Goal: Task Accomplishment & Management: Manage account settings

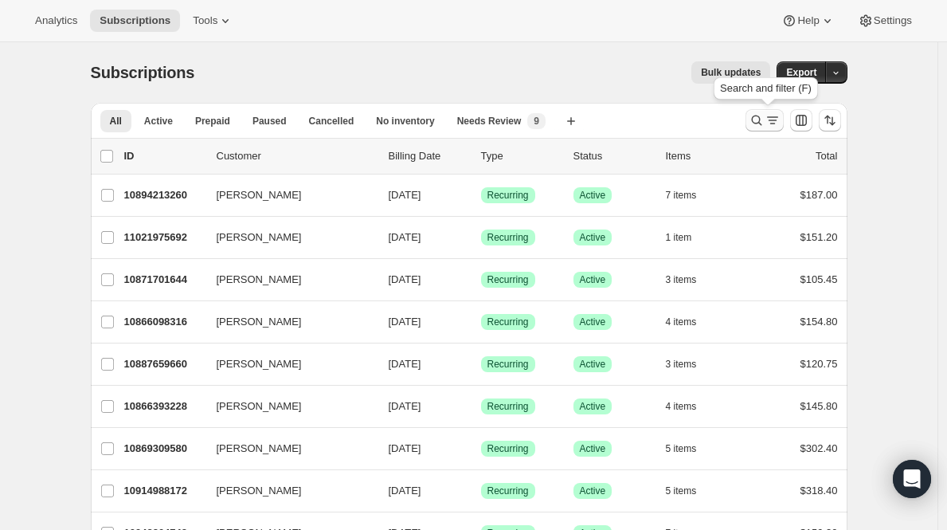
click at [757, 119] on icon "Search and filter results" at bounding box center [757, 120] width 16 height 16
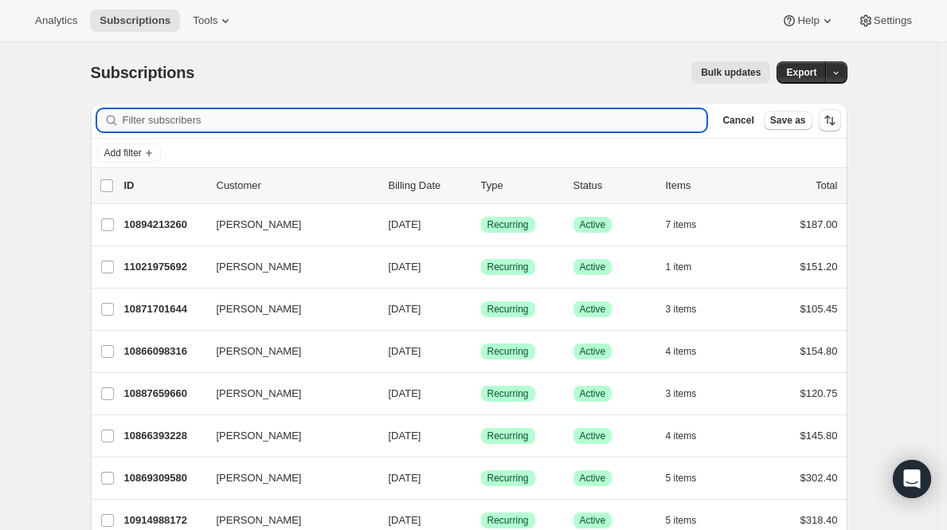
type input "v"
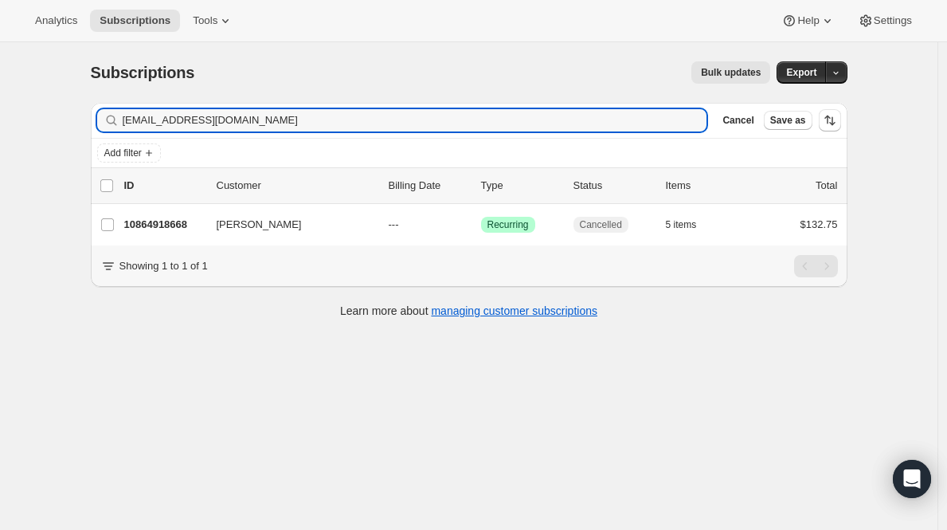
type input "[EMAIL_ADDRESS][DOMAIN_NAME]"
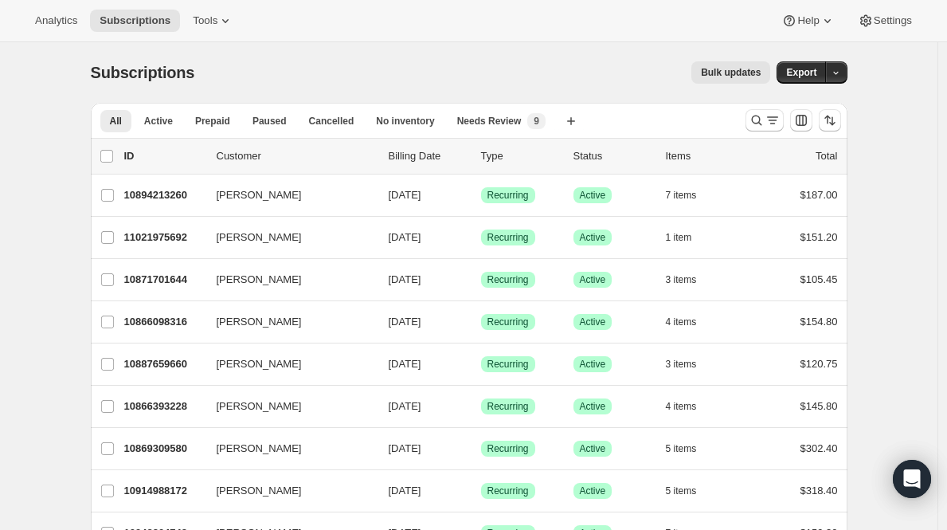
click at [765, 112] on icon "Search and filter results" at bounding box center [757, 120] width 16 height 16
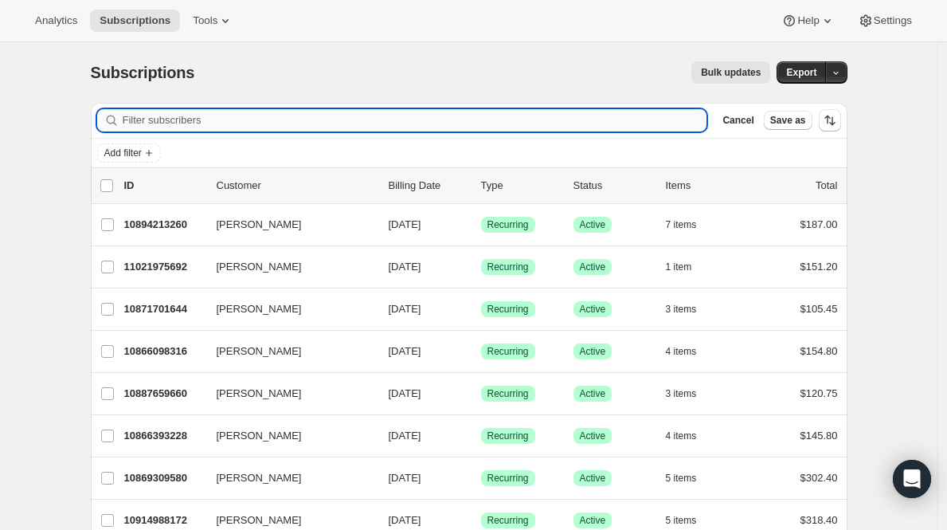
paste input "[PERSON_NAME]"
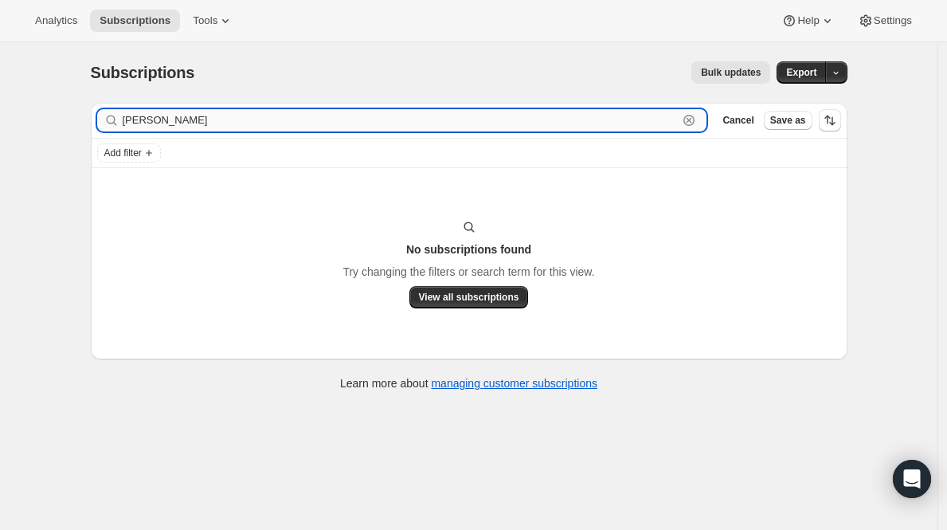
drag, startPoint x: 225, startPoint y: 123, endPoint x: 154, endPoint y: 121, distance: 71.7
click at [154, 121] on input "[PERSON_NAME]" at bounding box center [401, 120] width 556 height 22
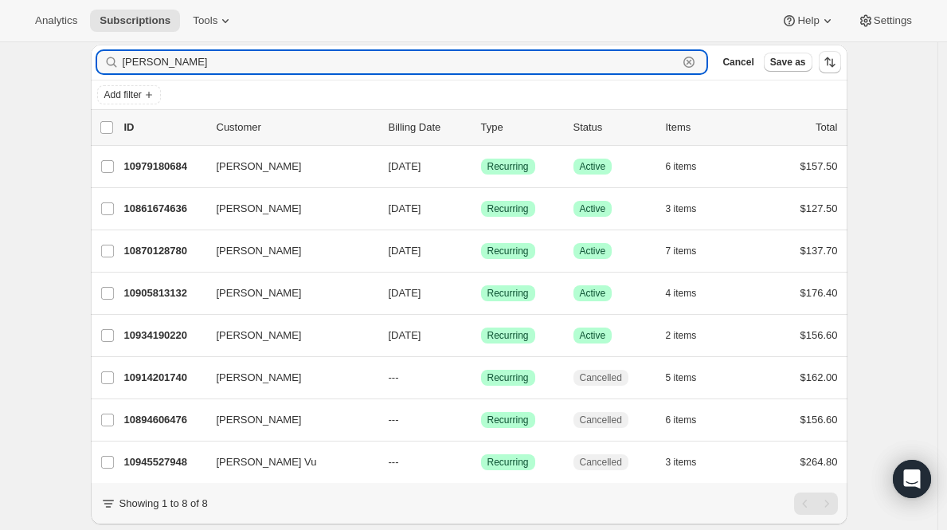
scroll to position [93, 0]
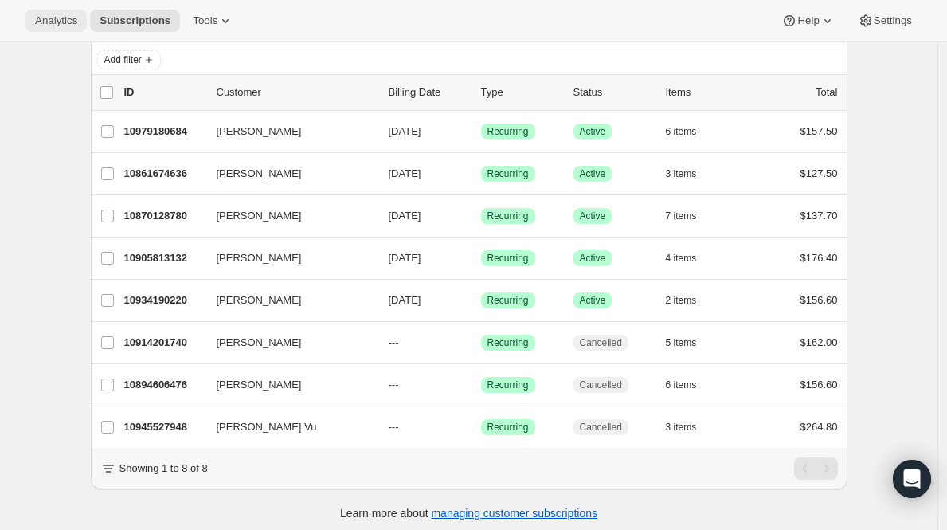
type input "[PERSON_NAME]"
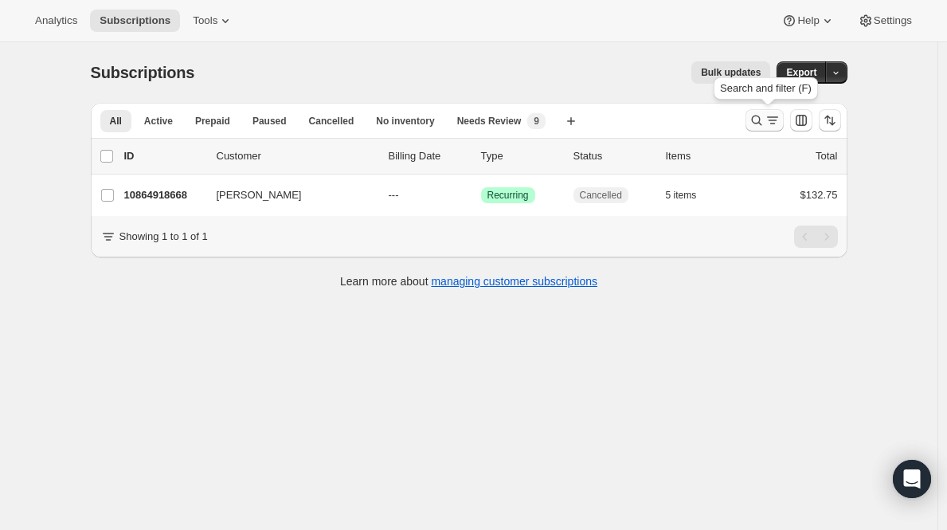
click at [771, 120] on icon "Search and filter results" at bounding box center [773, 120] width 16 height 16
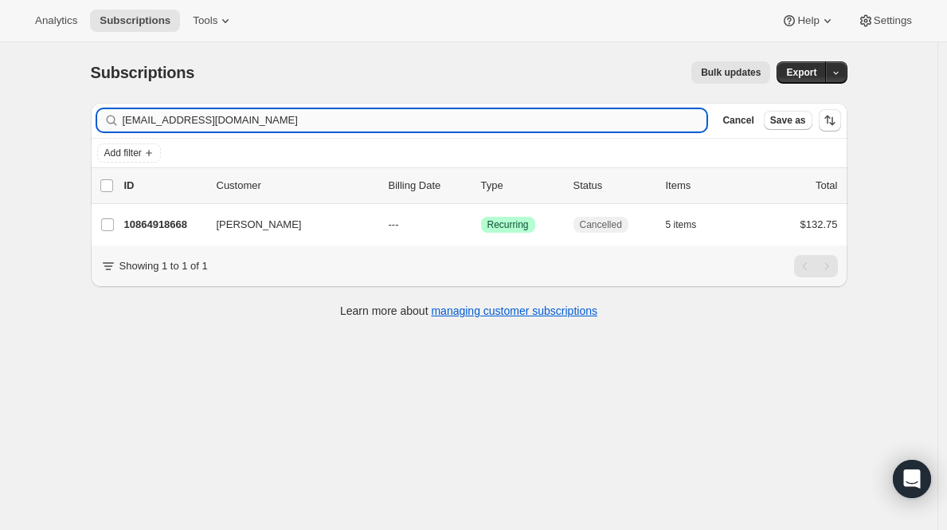
click at [538, 131] on input "[EMAIL_ADDRESS][DOMAIN_NAME]" at bounding box center [415, 120] width 585 height 22
click at [538, 129] on input "[EMAIL_ADDRESS][DOMAIN_NAME]" at bounding box center [415, 120] width 585 height 22
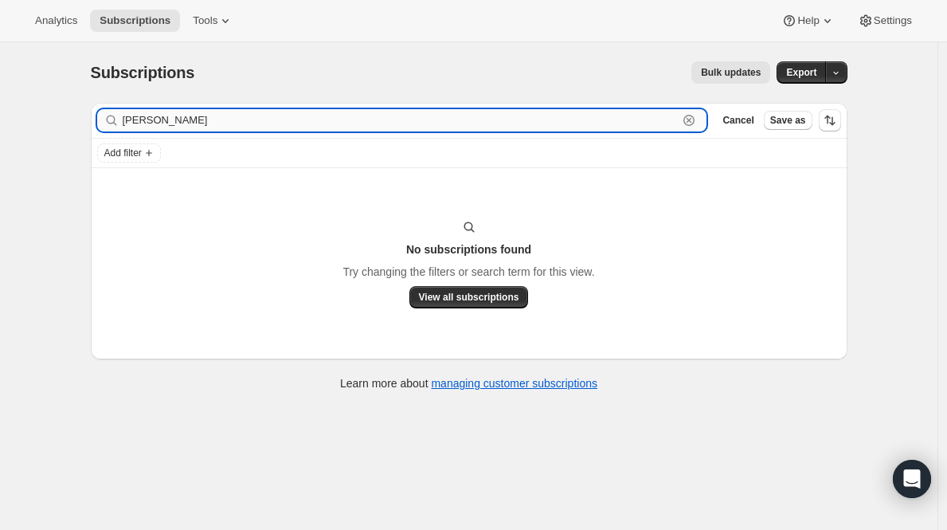
click at [232, 116] on input "Gywn Weng" at bounding box center [401, 120] width 556 height 22
paste input "10959782028"
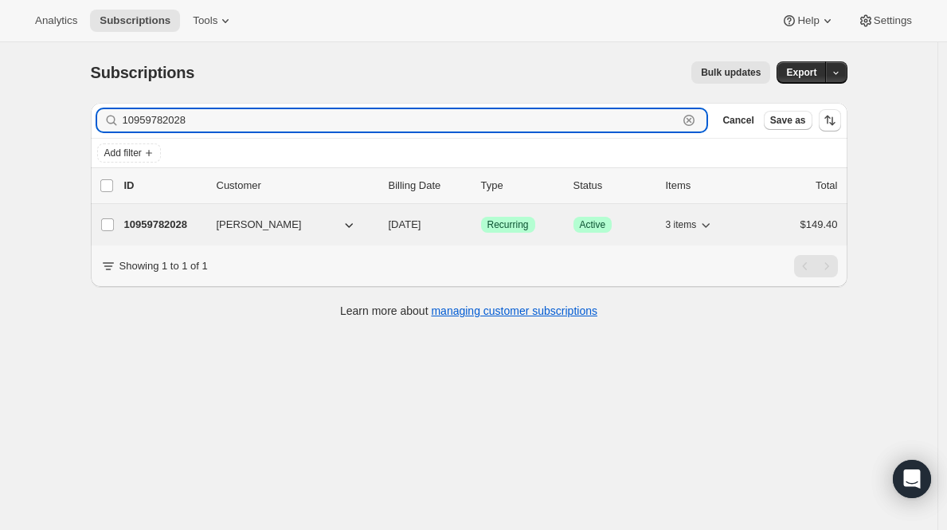
type input "10959782028"
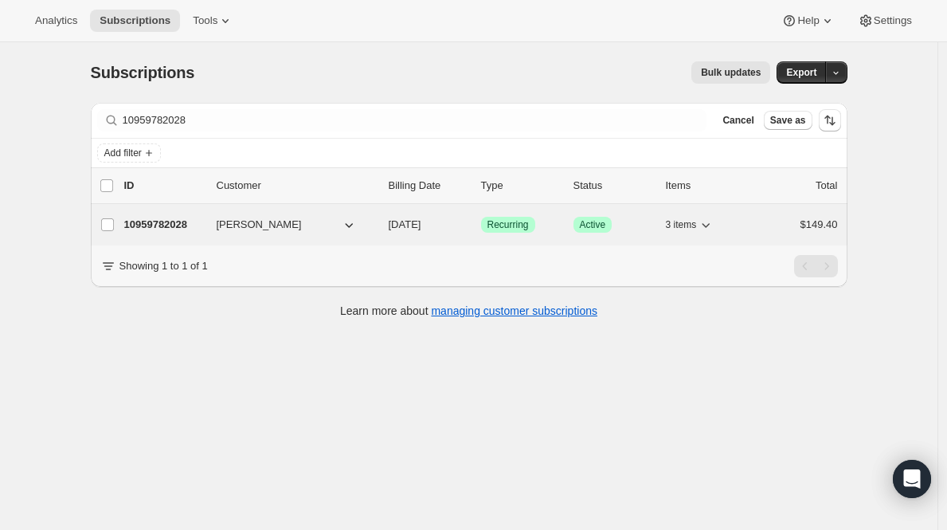
click at [163, 225] on p "10959782028" at bounding box center [164, 225] width 80 height 16
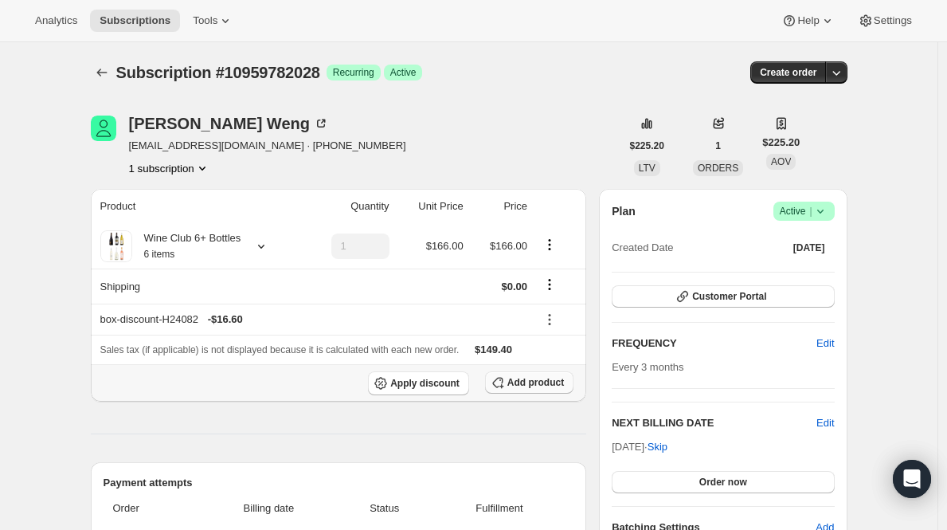
click at [515, 380] on span "Add product" at bounding box center [535, 382] width 57 height 13
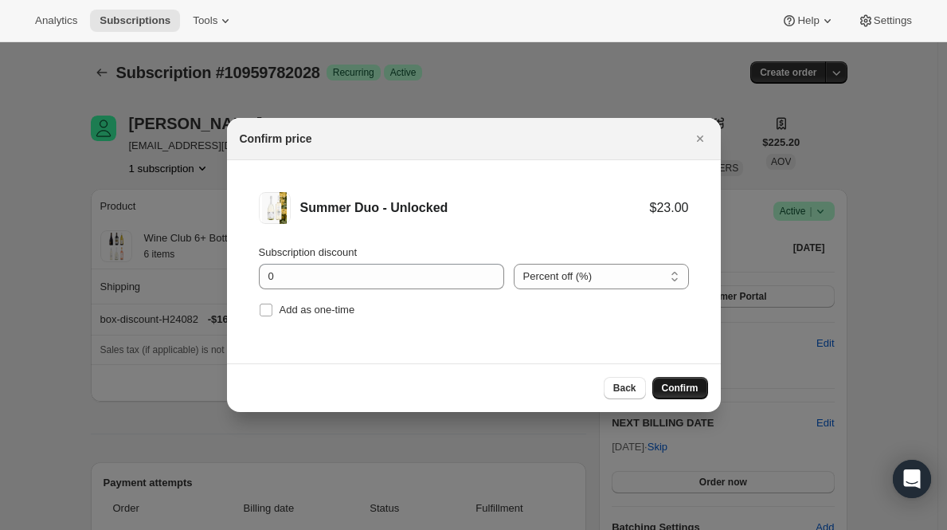
click at [684, 387] on span "Confirm" at bounding box center [680, 388] width 37 height 13
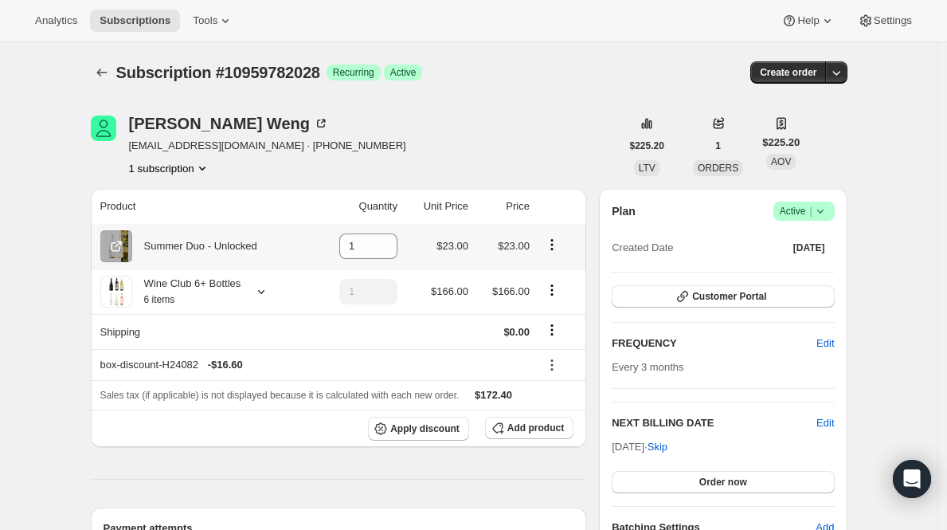
click at [556, 246] on icon "Product actions" at bounding box center [552, 245] width 16 height 16
click at [303, 323] on th "Shipping" at bounding box center [203, 331] width 224 height 35
click at [504, 432] on icon "button" at bounding box center [502, 431] width 5 height 5
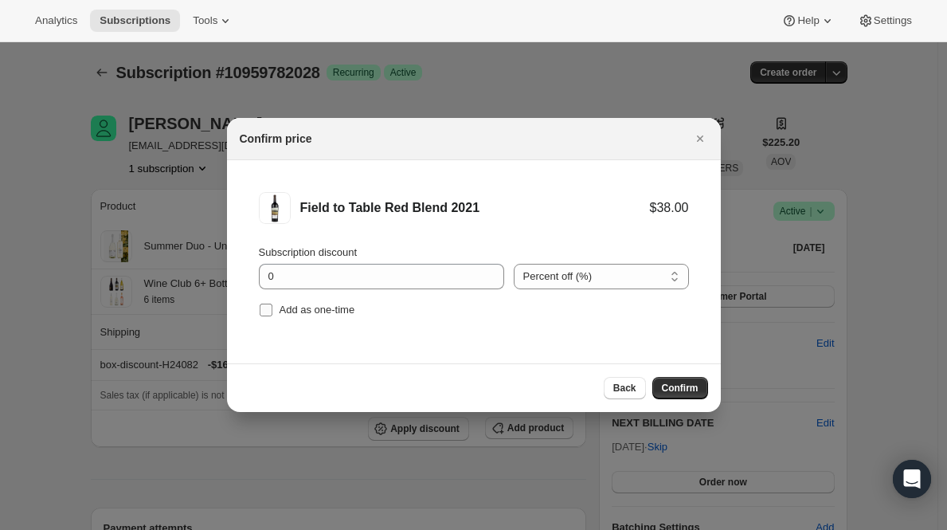
click at [285, 315] on span "Add as one-time" at bounding box center [318, 310] width 76 height 16
click at [272, 315] on input "Add as one-time" at bounding box center [266, 310] width 13 height 13
checkbox input "true"
click at [528, 284] on select "Percent off (%) Amount off ($)" at bounding box center [601, 276] width 175 height 25
click at [450, 275] on input "0" at bounding box center [369, 276] width 221 height 25
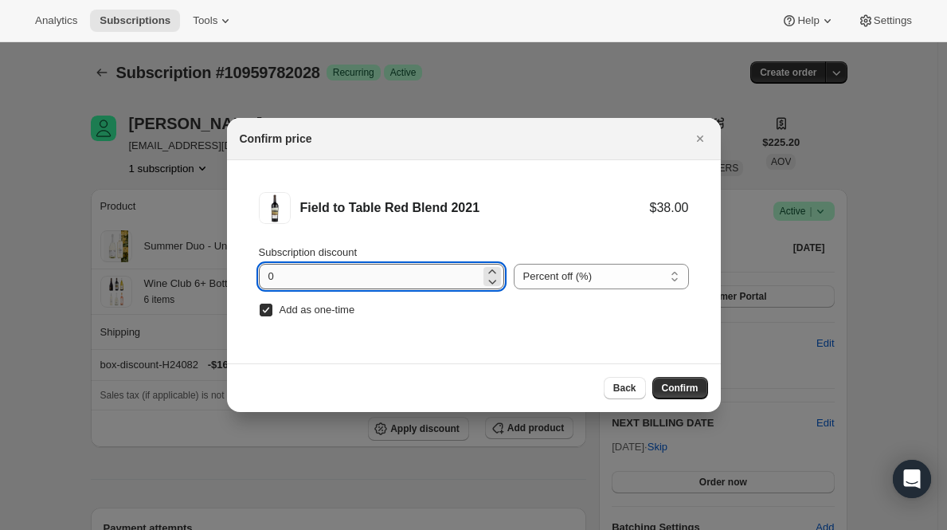
click at [450, 275] on input "0" at bounding box center [369, 276] width 221 height 25
type input "100"
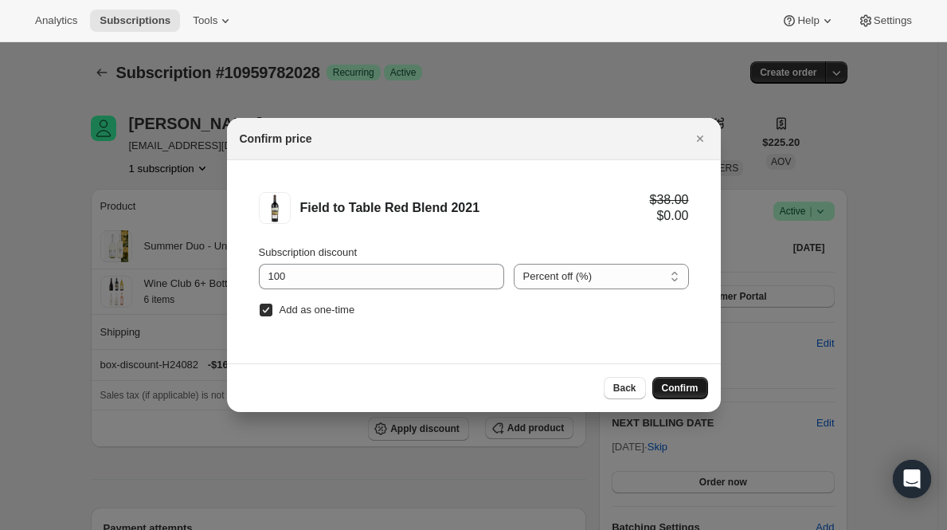
click at [663, 385] on span "Confirm" at bounding box center [680, 388] width 37 height 13
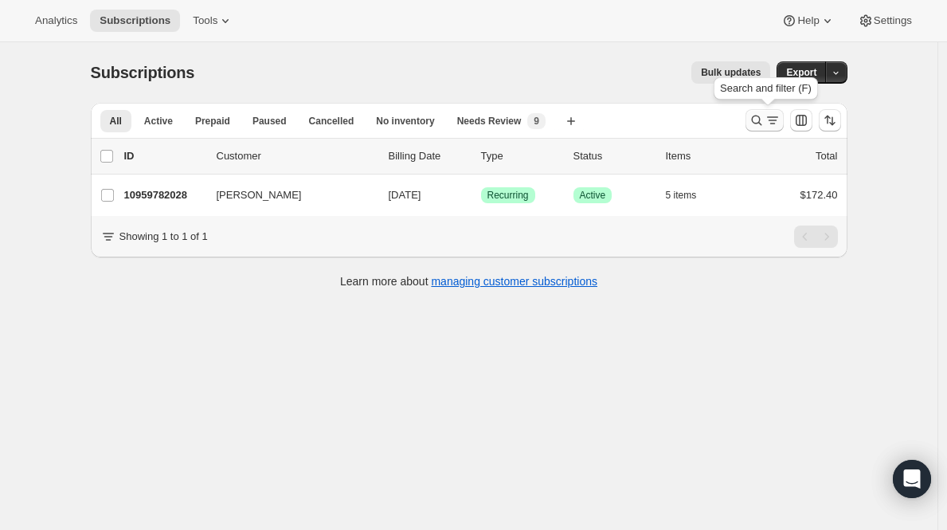
click at [773, 116] on icon "Search and filter results" at bounding box center [773, 120] width 16 height 16
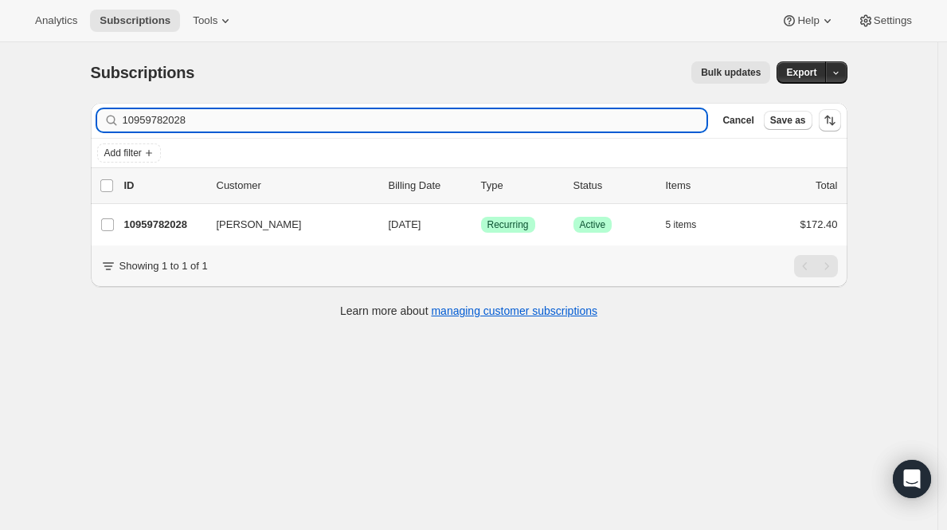
click at [631, 124] on input "10959782028" at bounding box center [415, 120] width 585 height 22
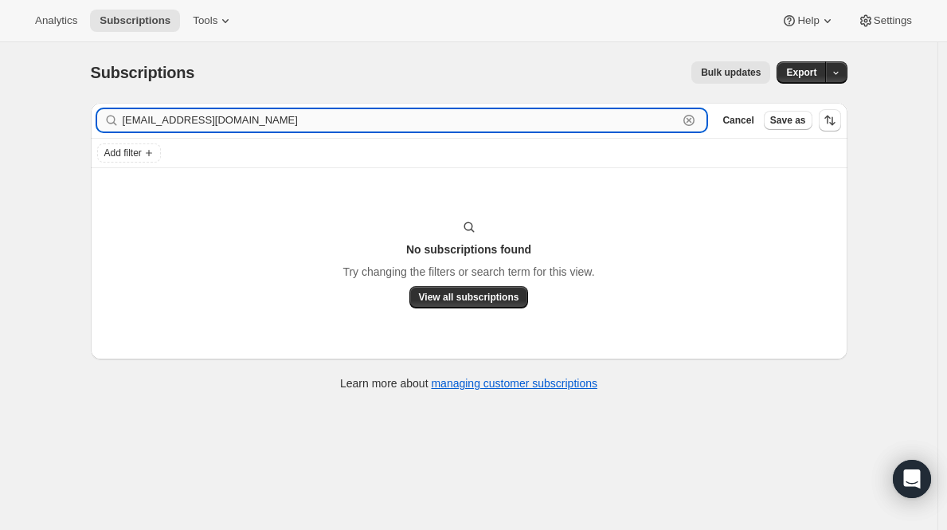
click at [288, 115] on input "moneymindsetwithmelissa@gmail.com" at bounding box center [401, 120] width 556 height 22
paste input "elissa_kieffer@yahoo"
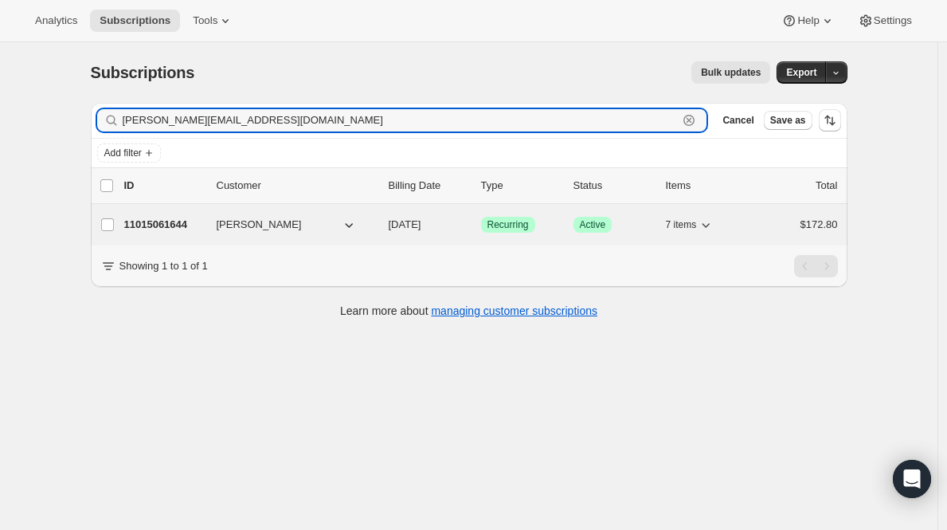
type input "melissa_kieffer@yahoo.com"
click at [137, 226] on p "11015061644" at bounding box center [164, 225] width 80 height 16
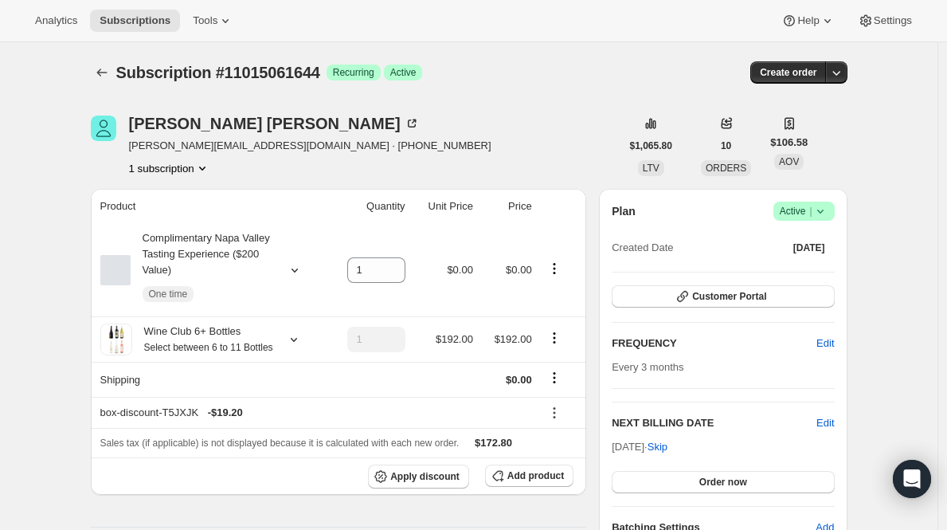
click at [800, 210] on span "Active |" at bounding box center [804, 211] width 49 height 16
click at [786, 274] on span "Cancel subscription" at bounding box center [803, 270] width 90 height 12
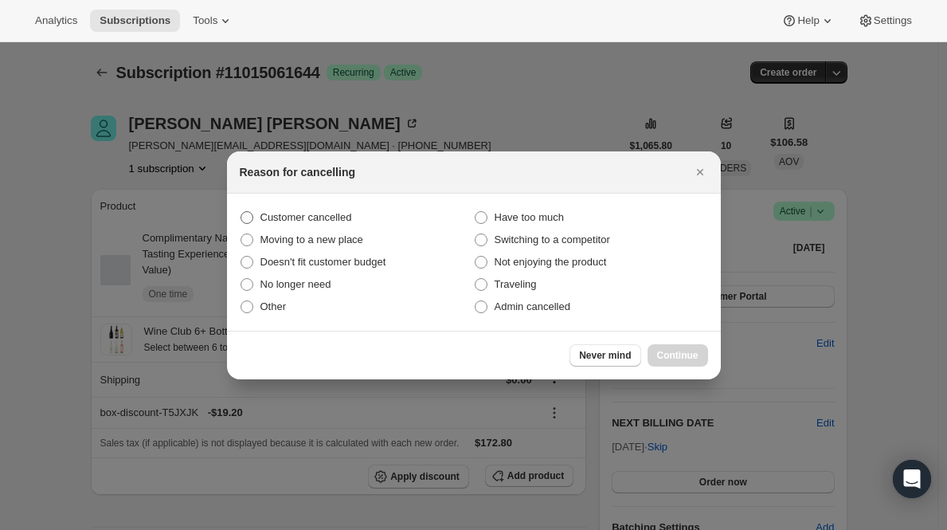
drag, startPoint x: 335, startPoint y: 216, endPoint x: 404, endPoint y: 218, distance: 68.6
click at [335, 216] on span "Customer cancelled" at bounding box center [307, 217] width 92 height 12
click at [241, 212] on input "Customer cancelled" at bounding box center [241, 211] width 1 height 1
radio input "true"
click at [692, 349] on span "Continue" at bounding box center [677, 355] width 41 height 13
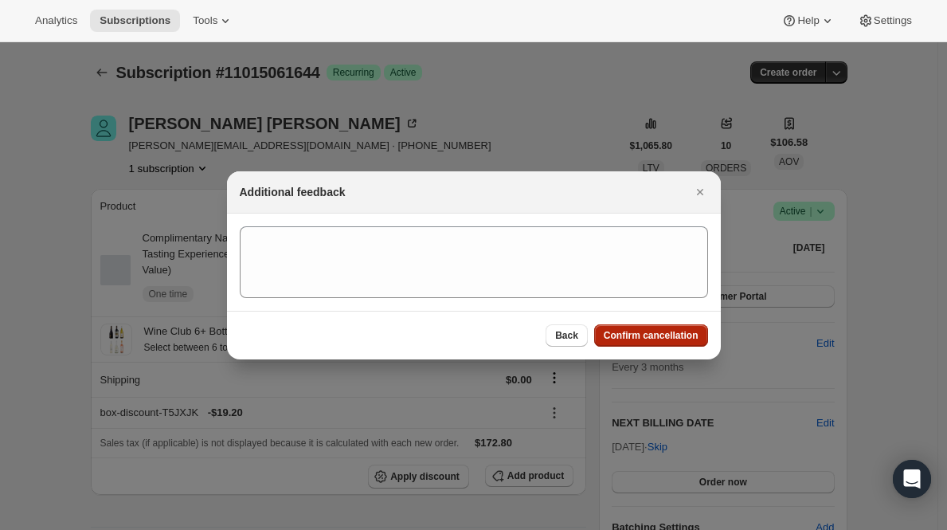
click at [686, 335] on span "Confirm cancellation" at bounding box center [651, 335] width 95 height 13
